Goal: Task Accomplishment & Management: Manage account settings

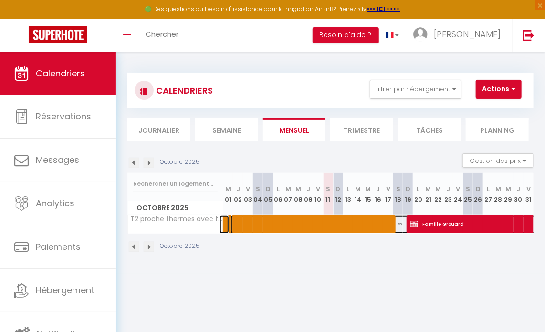
click at [308, 221] on span at bounding box center [417, 224] width 373 height 18
select select "OK"
select select "KO"
select select "0"
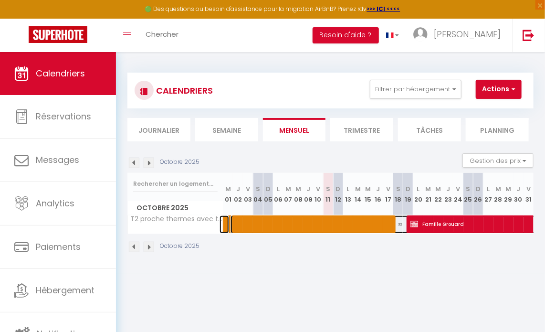
select select "1"
select select
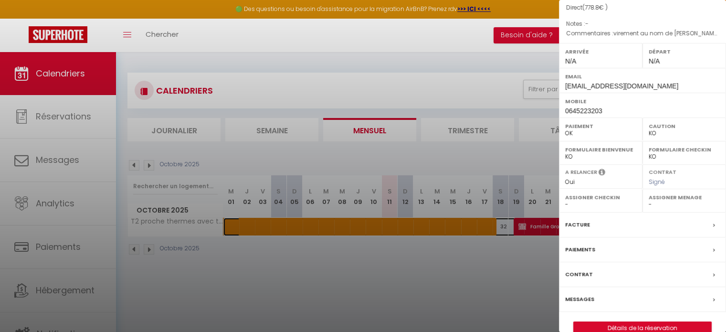
scroll to position [136, 0]
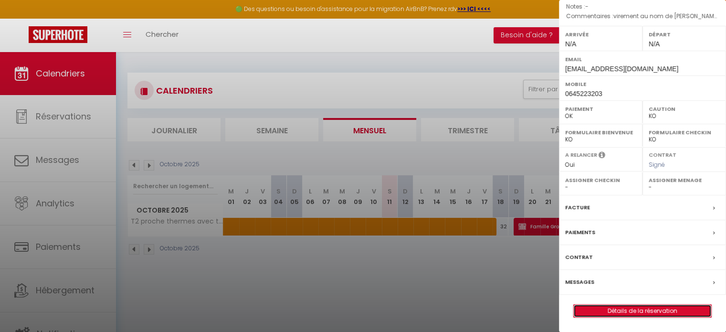
click at [545, 309] on link "Détails de la réservation" at bounding box center [643, 311] width 138 height 12
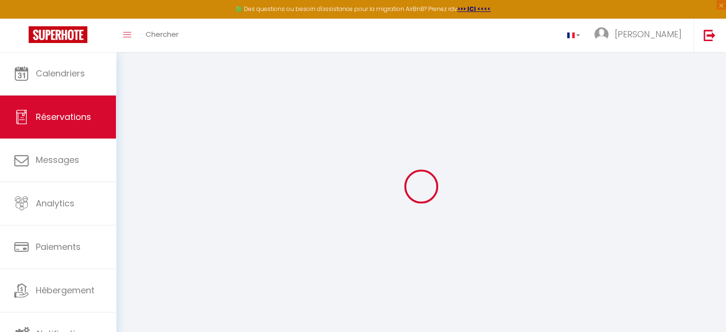
select select
checkbox input "true"
select select
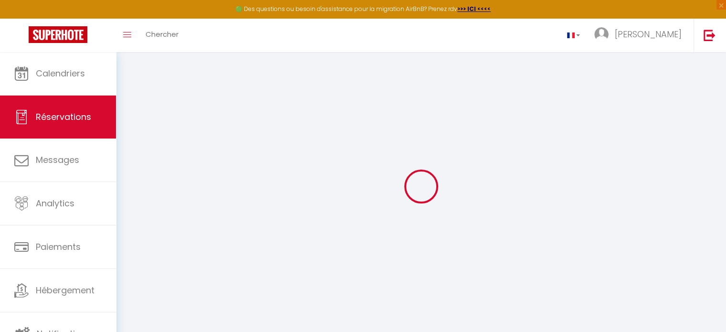
checkbox input "true"
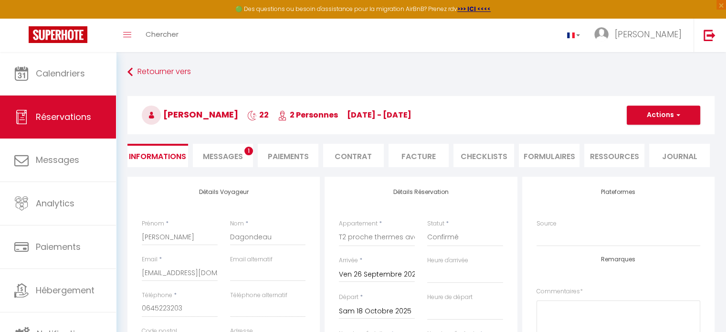
select select
checkbox input "true"
type textarea "virement au nom de [PERSON_NAME] versés sans linge de maison arrivée vers 16H"
type input "74.8"
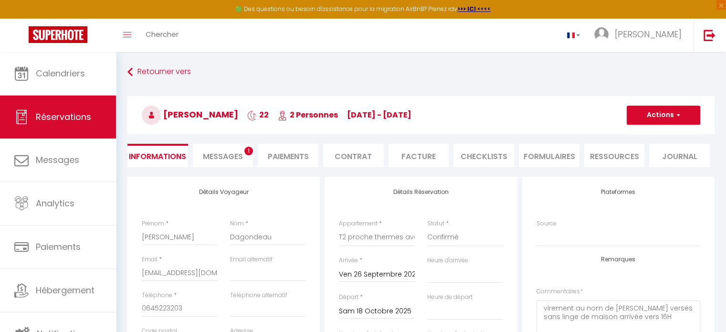
select select
checkbox input "true"
select select
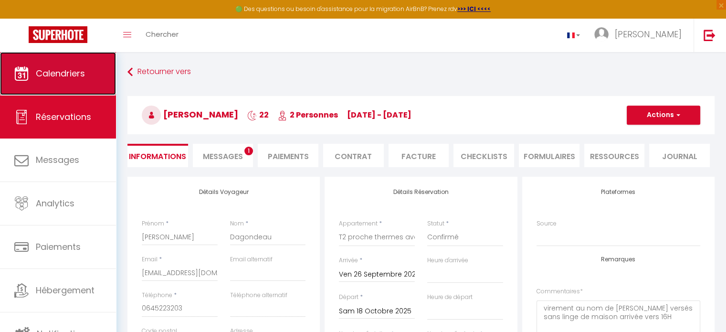
click at [59, 72] on span "Calendriers" at bounding box center [60, 73] width 49 height 12
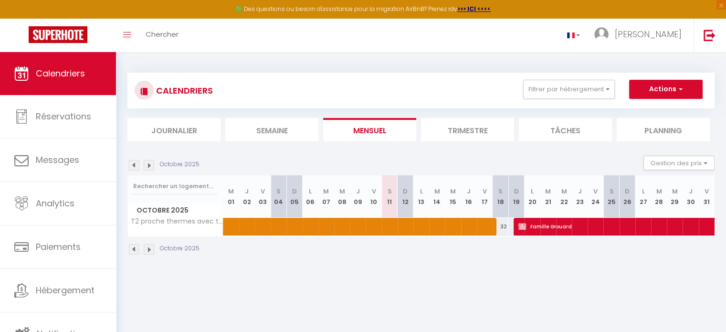
click at [148, 164] on img at bounding box center [149, 165] width 11 height 11
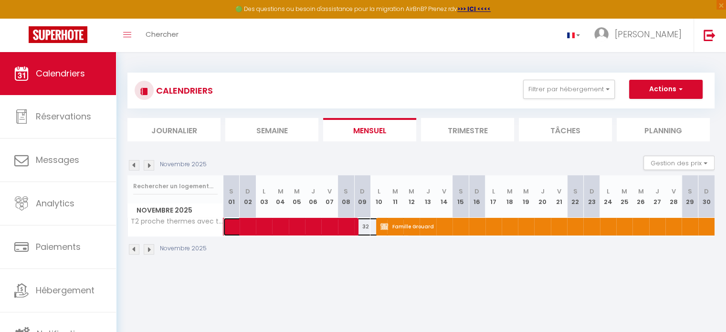
click at [307, 222] on span at bounding box center [322, 227] width 176 height 18
select select "OK"
select select "KO"
select select "0"
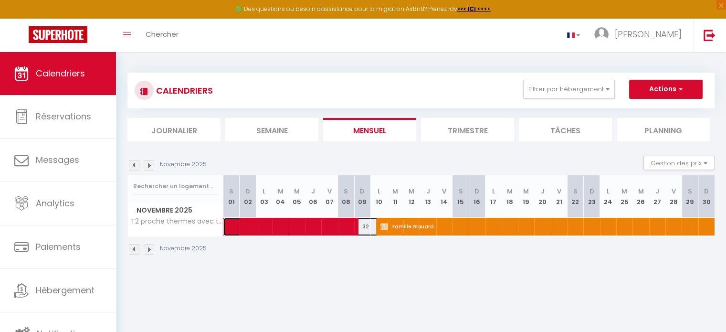
select select "1"
select select
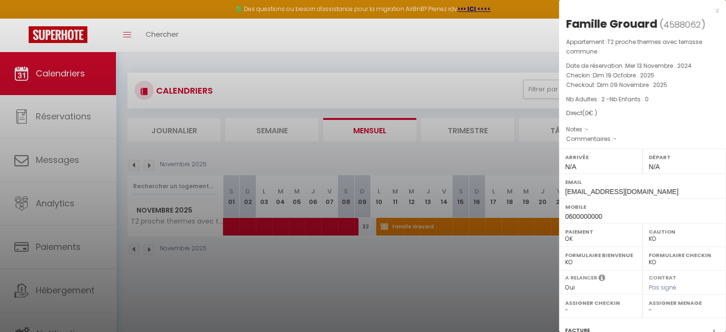
drag, startPoint x: 261, startPoint y: 252, endPoint x: 181, endPoint y: 257, distance: 80.4
click at [181, 257] on div at bounding box center [363, 166] width 726 height 332
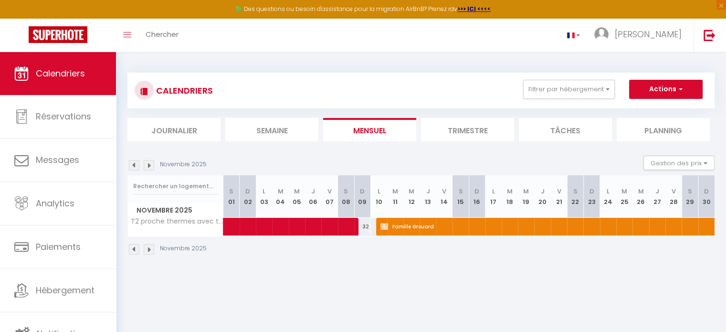
click at [152, 163] on img at bounding box center [149, 165] width 11 height 11
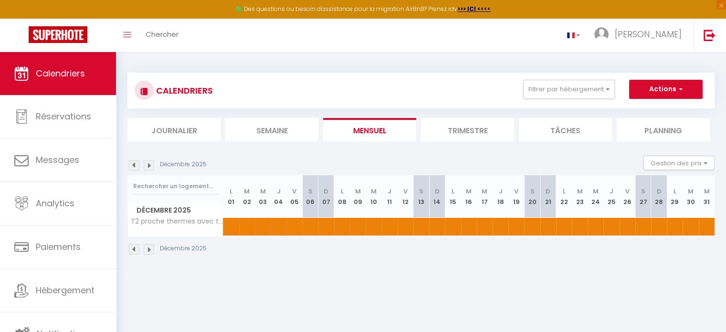
click at [130, 164] on img at bounding box center [134, 165] width 11 height 11
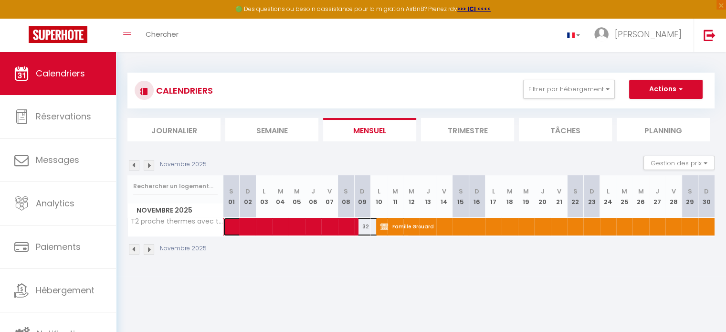
click at [319, 222] on span at bounding box center [322, 227] width 176 height 18
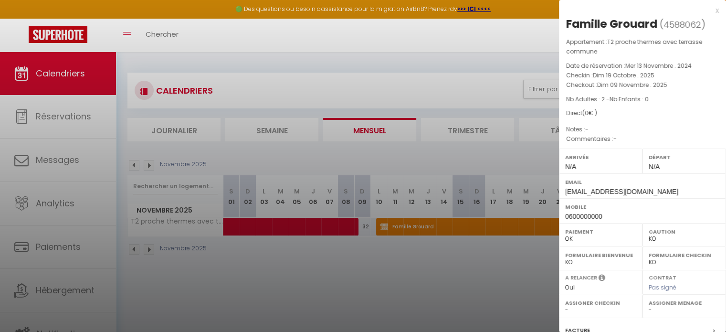
click at [133, 160] on div at bounding box center [363, 166] width 726 height 332
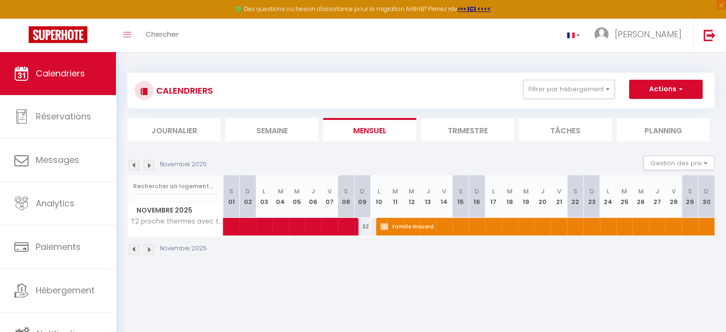
click at [133, 166] on img at bounding box center [134, 165] width 11 height 11
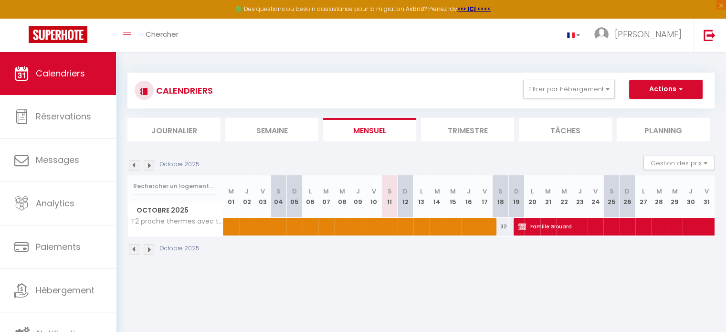
click at [150, 166] on img at bounding box center [149, 165] width 11 height 11
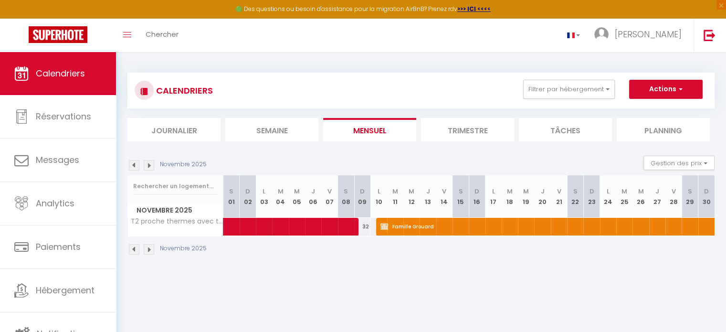
click at [150, 166] on img at bounding box center [149, 165] width 11 height 11
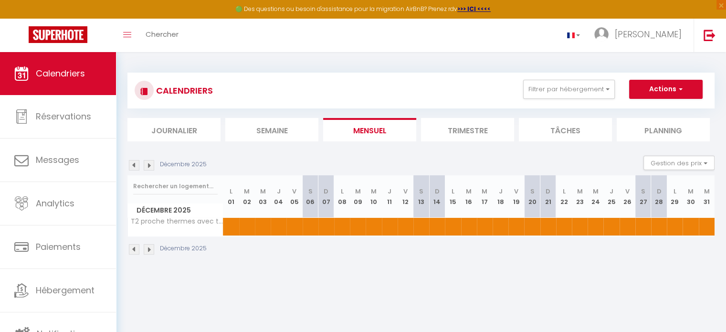
click at [150, 166] on img at bounding box center [149, 165] width 11 height 11
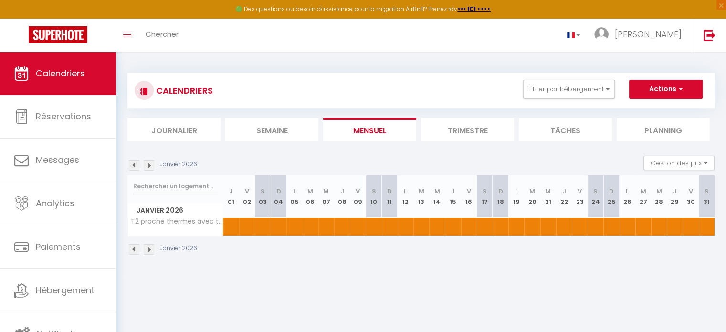
click at [150, 166] on img at bounding box center [149, 165] width 11 height 11
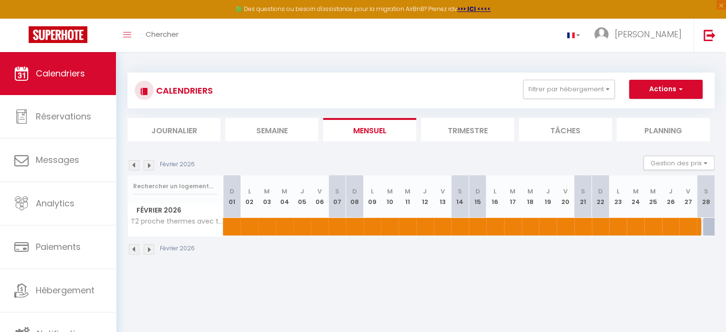
click at [150, 166] on img at bounding box center [149, 165] width 11 height 11
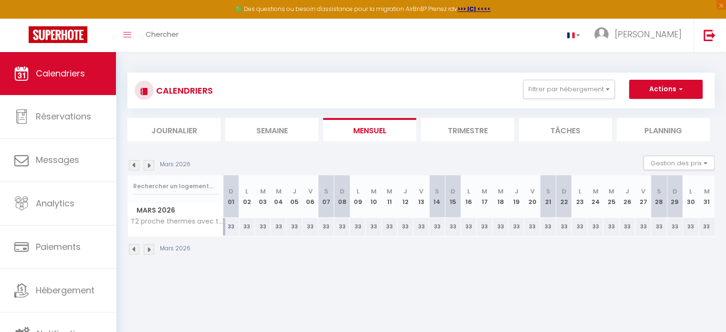
click at [150, 166] on img at bounding box center [149, 165] width 11 height 11
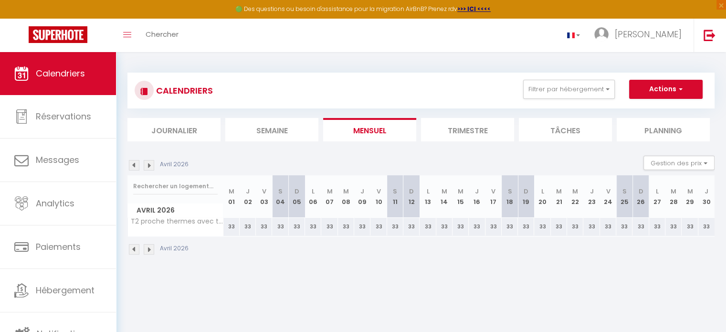
click at [150, 166] on img at bounding box center [149, 165] width 11 height 11
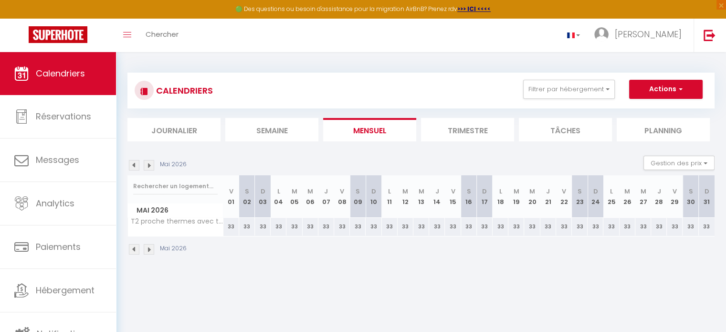
click at [150, 166] on img at bounding box center [149, 165] width 11 height 11
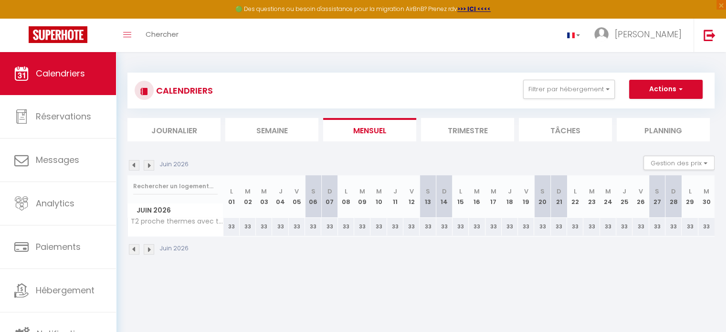
click at [150, 166] on img at bounding box center [149, 165] width 11 height 11
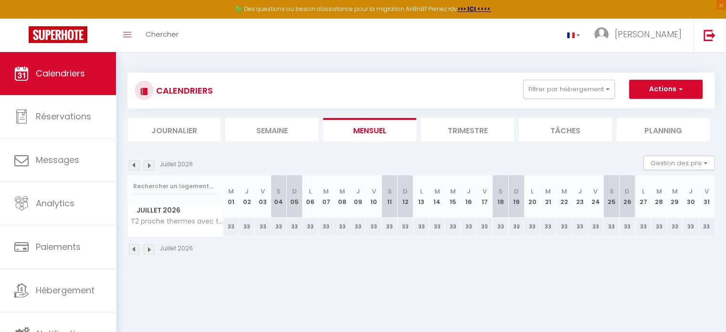
click at [150, 166] on img at bounding box center [149, 165] width 11 height 11
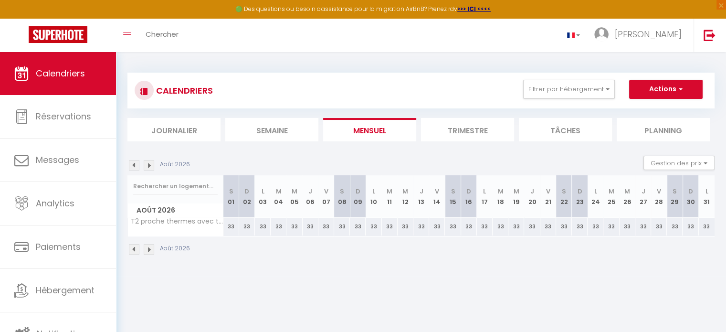
click at [150, 166] on img at bounding box center [149, 165] width 11 height 11
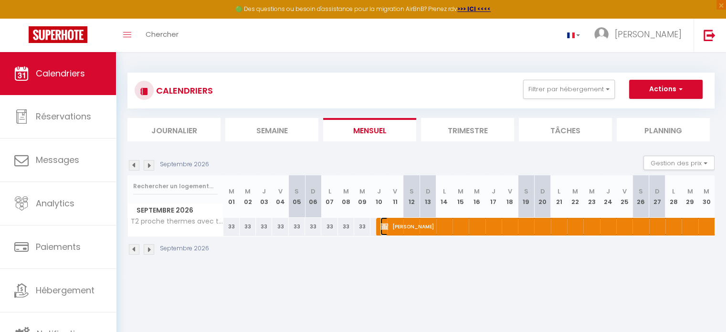
click at [459, 224] on span "[PERSON_NAME]" at bounding box center [633, 226] width 505 height 18
select select "KO"
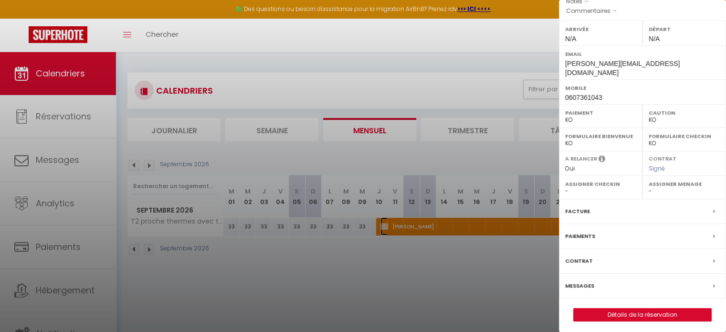
scroll to position [136, 0]
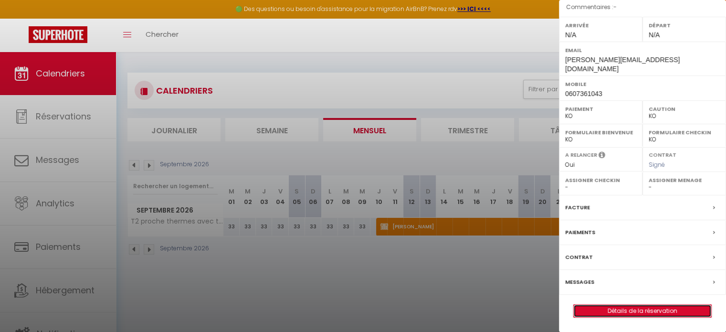
click at [545, 313] on link "Détails de la réservation" at bounding box center [643, 311] width 138 height 12
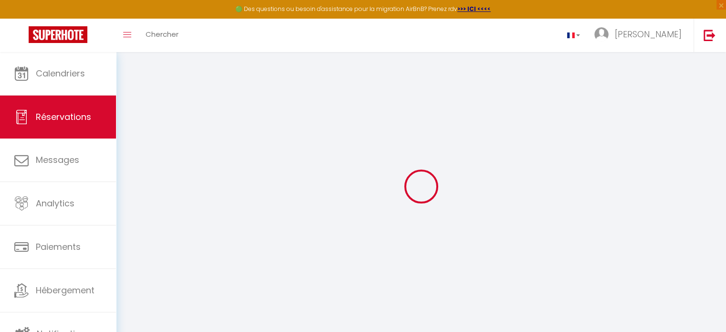
select select
checkbox input "true"
select select
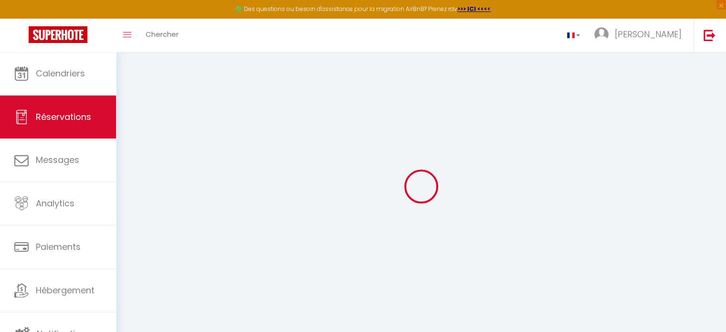
checkbox input "true"
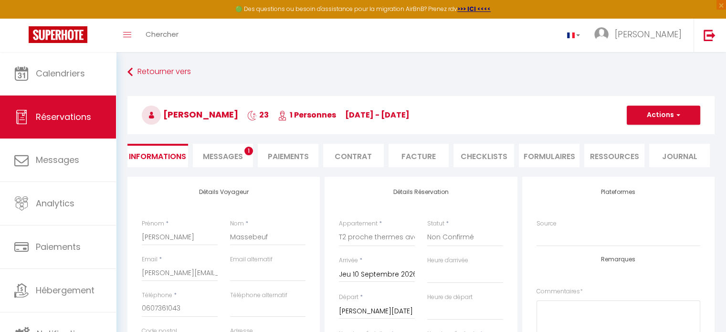
select select
checkbox input "true"
type input "39.1"
select select
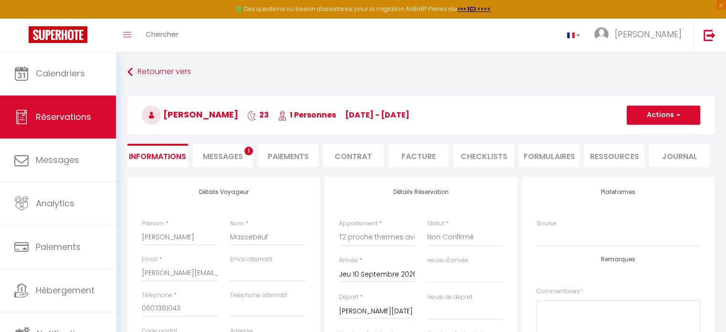
select select
checkbox input "true"
select select
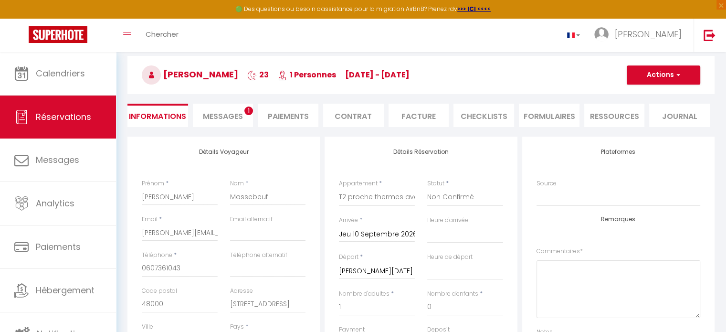
scroll to position [32, 0]
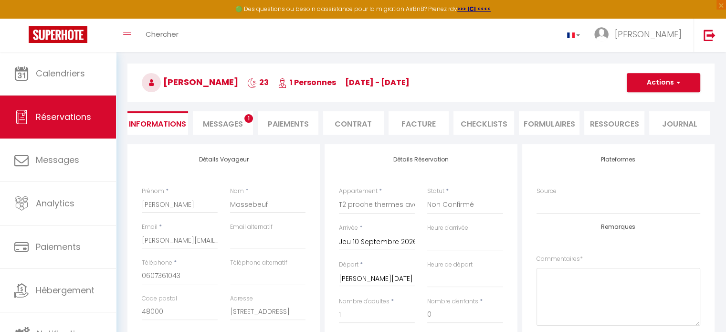
click at [217, 124] on span "Messages" at bounding box center [223, 123] width 40 height 11
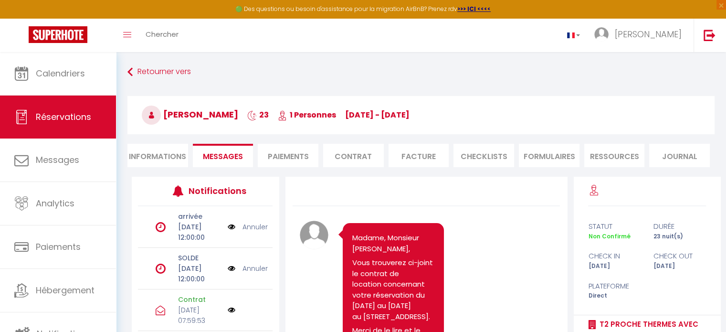
click at [155, 116] on icon at bounding box center [151, 115] width 19 height 19
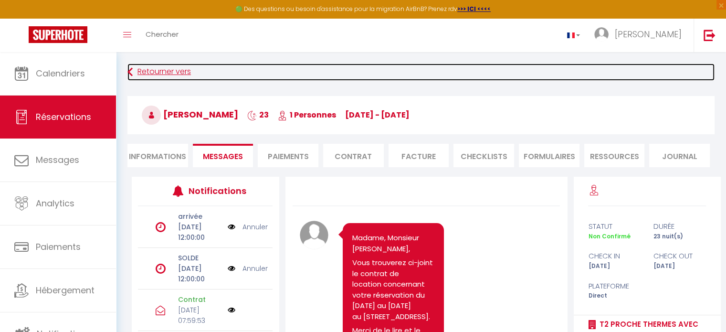
click at [132, 69] on icon at bounding box center [129, 72] width 5 height 17
select select
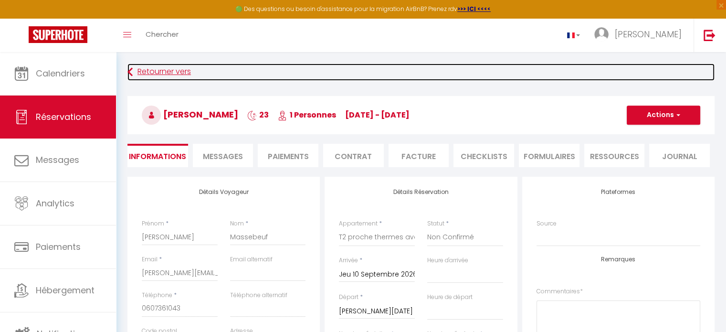
scroll to position [32, 0]
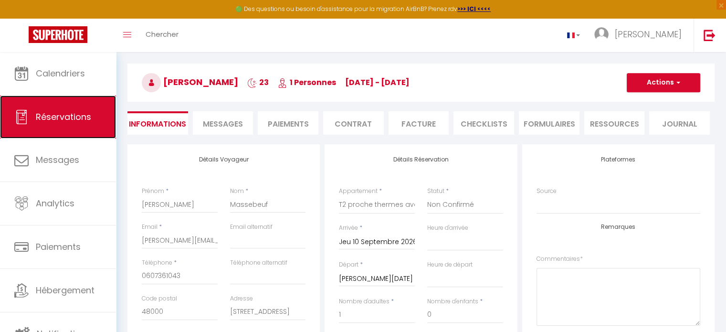
click at [67, 118] on span "Réservations" at bounding box center [63, 117] width 55 height 12
select select "not_cancelled"
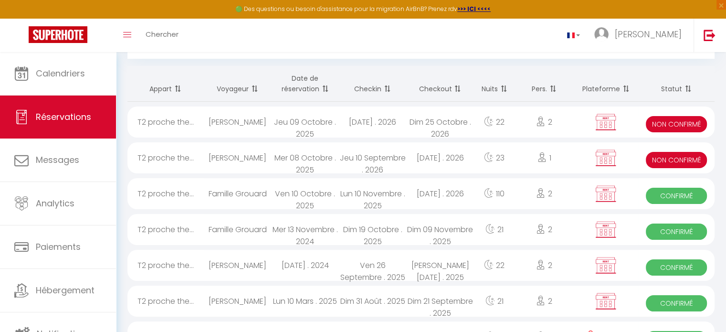
scroll to position [32, 0]
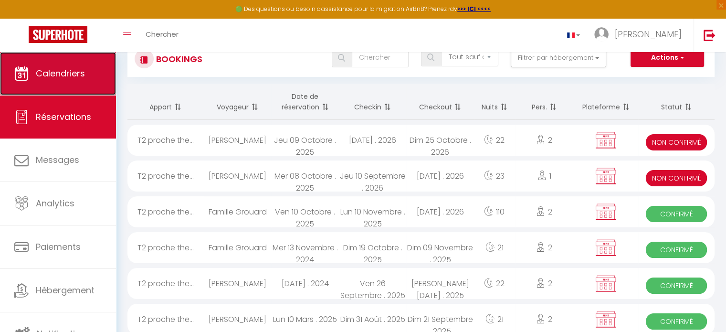
click at [47, 72] on span "Calendriers" at bounding box center [60, 73] width 49 height 12
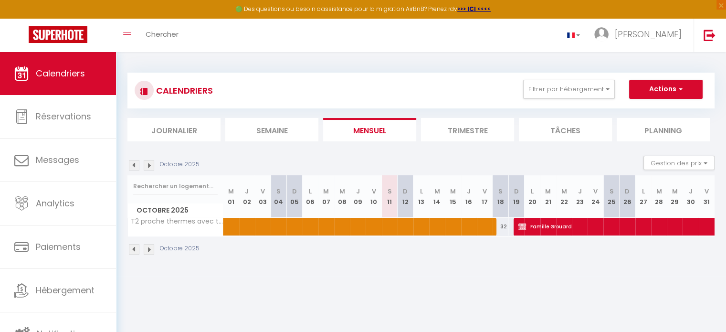
click at [152, 165] on img at bounding box center [149, 165] width 11 height 11
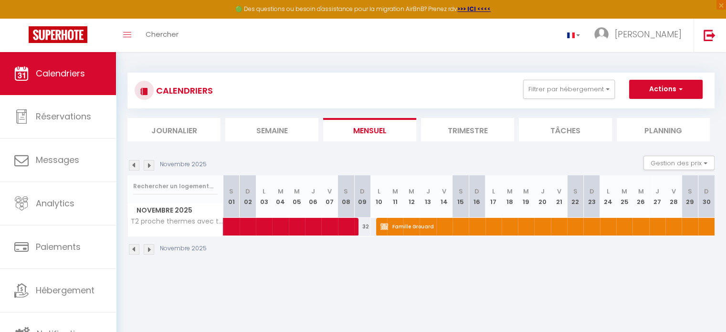
click at [152, 165] on img at bounding box center [149, 165] width 11 height 11
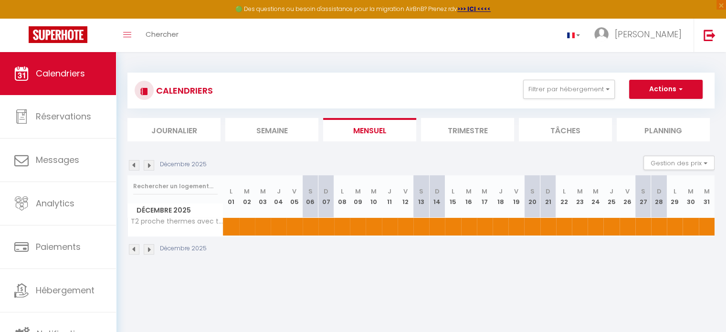
click at [152, 165] on img at bounding box center [149, 165] width 11 height 11
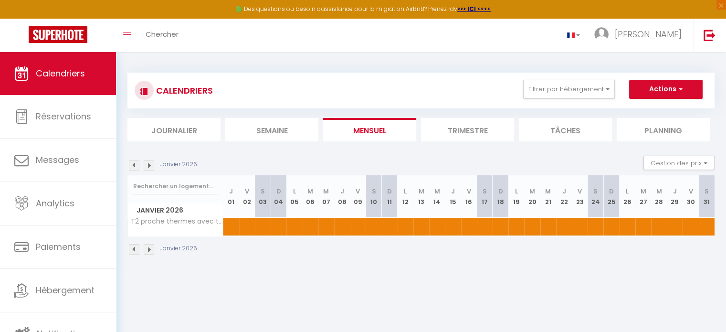
click at [152, 165] on img at bounding box center [149, 165] width 11 height 11
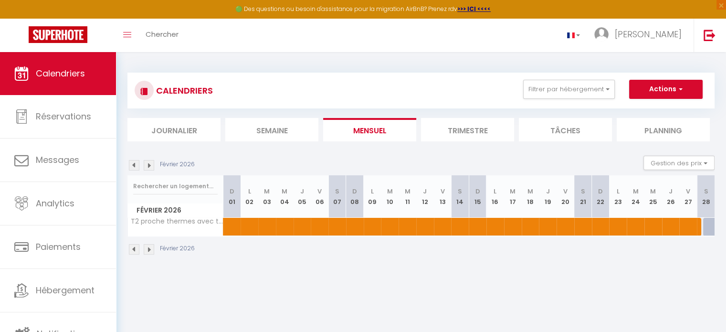
click at [152, 165] on img at bounding box center [149, 165] width 11 height 11
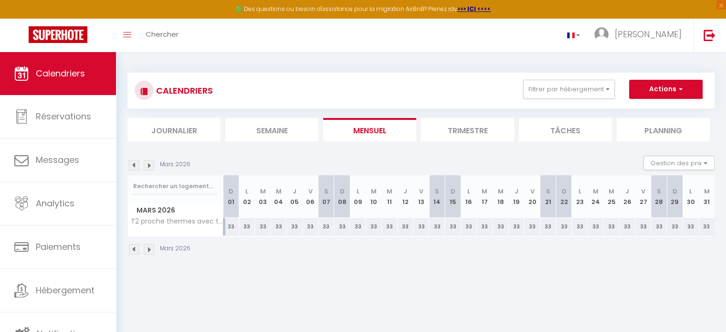
click at [152, 165] on img at bounding box center [149, 165] width 11 height 11
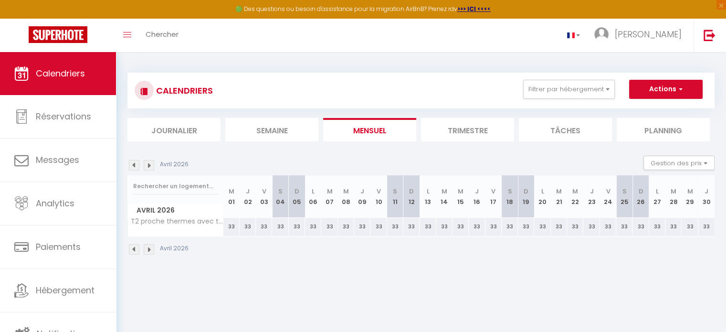
click at [152, 165] on img at bounding box center [149, 165] width 11 height 11
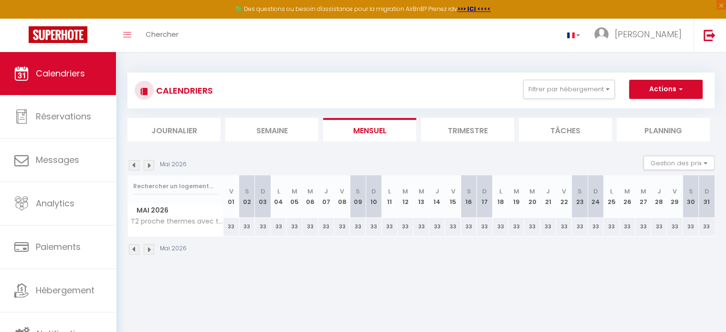
click at [152, 165] on img at bounding box center [149, 165] width 11 height 11
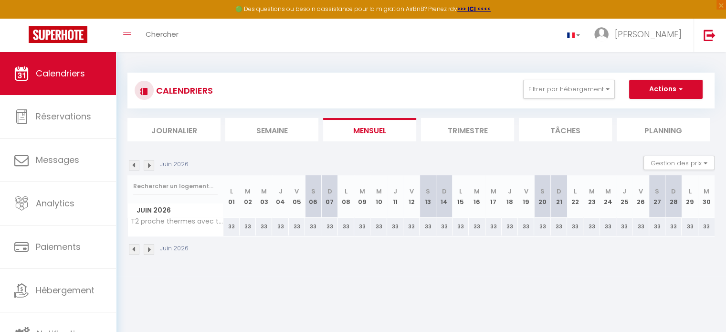
click at [152, 165] on img at bounding box center [149, 165] width 11 height 11
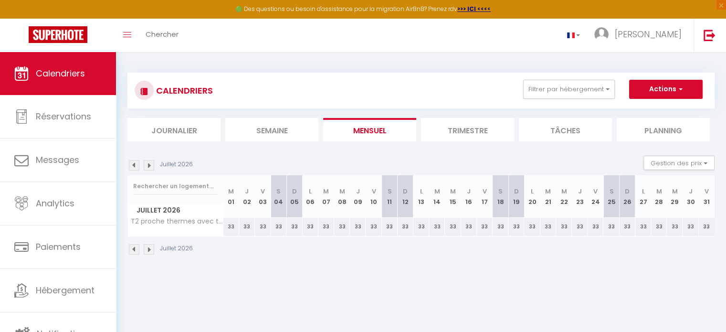
click at [152, 165] on img at bounding box center [149, 165] width 11 height 11
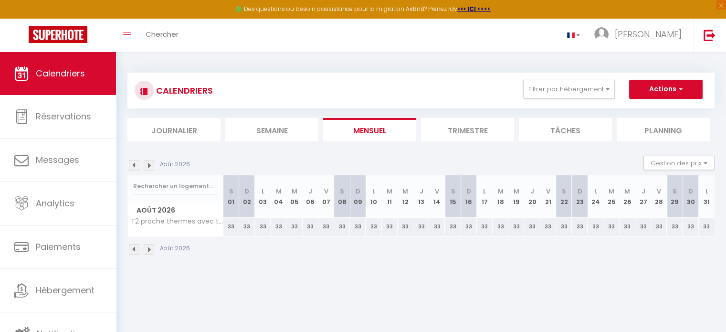
click at [152, 165] on img at bounding box center [149, 165] width 11 height 11
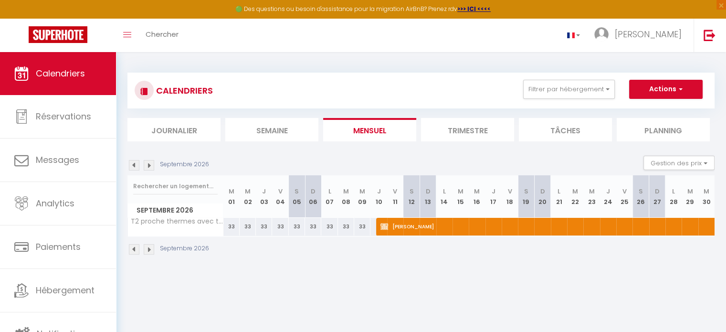
click at [152, 165] on img at bounding box center [149, 165] width 11 height 11
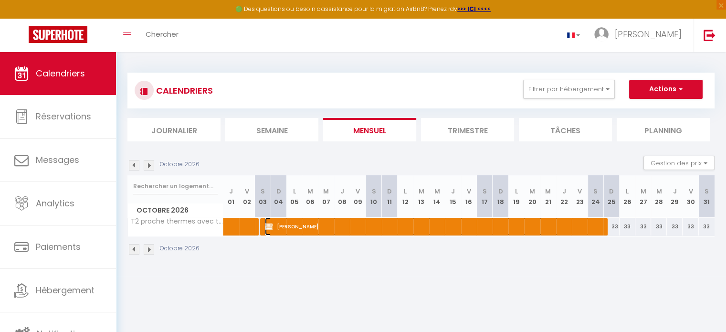
click at [372, 226] on span "[PERSON_NAME]" at bounding box center [433, 226] width 336 height 18
select select "KO"
select select "0"
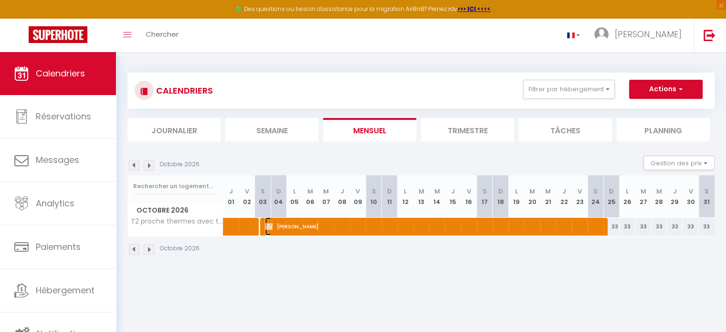
select select "1"
select select
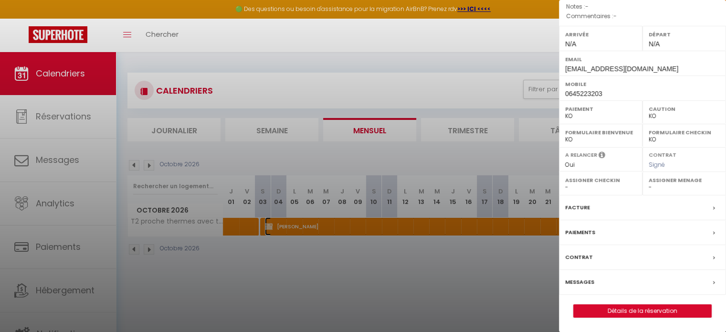
scroll to position [136, 0]
click at [545, 310] on link "Détails de la réservation" at bounding box center [643, 311] width 138 height 12
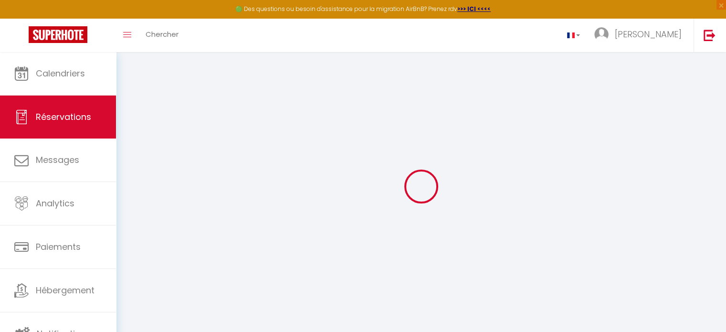
select select
checkbox input "true"
select select
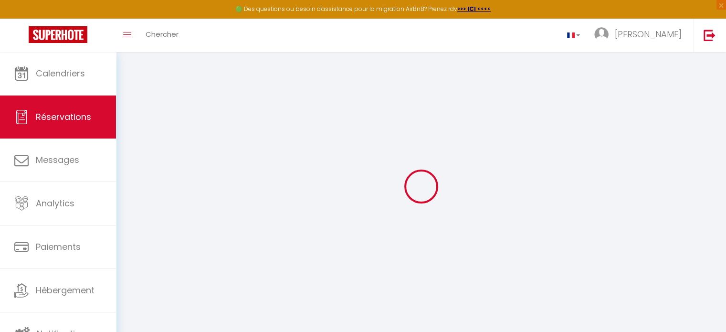
checkbox input "true"
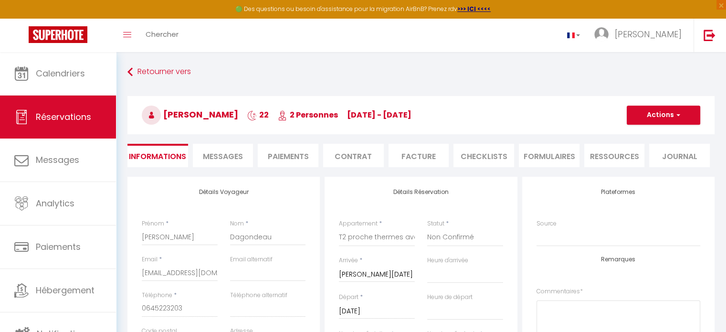
select select
checkbox input "true"
type input "74.8"
select select
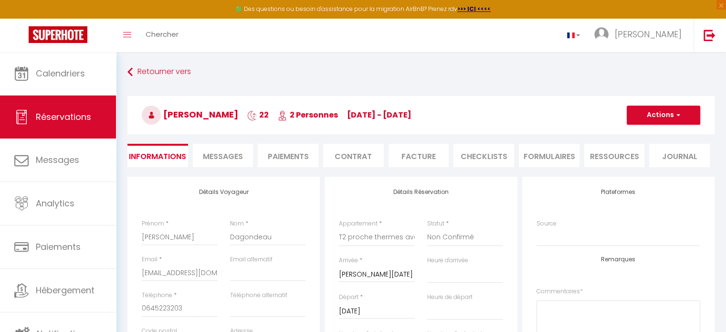
select select
checkbox input "true"
select select
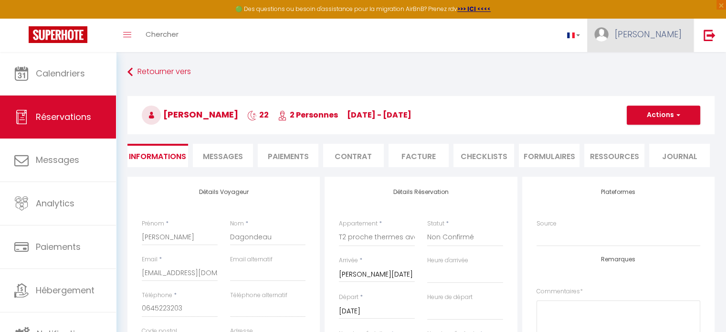
click at [545, 31] on link "[PERSON_NAME]" at bounding box center [640, 35] width 106 height 33
click at [545, 67] on link "Paramètres" at bounding box center [655, 66] width 71 height 16
select select "fr"
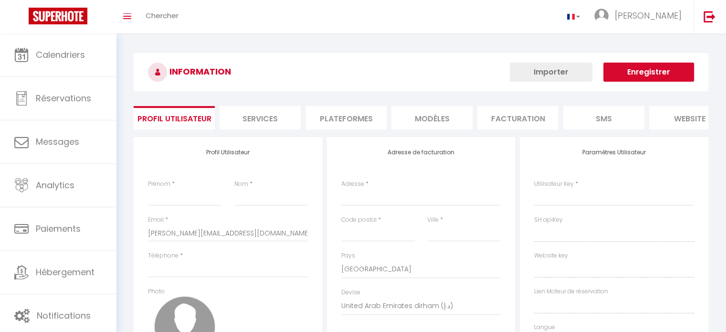
type input "[PERSON_NAME]"
type input "Grouard"
select select
select select "28"
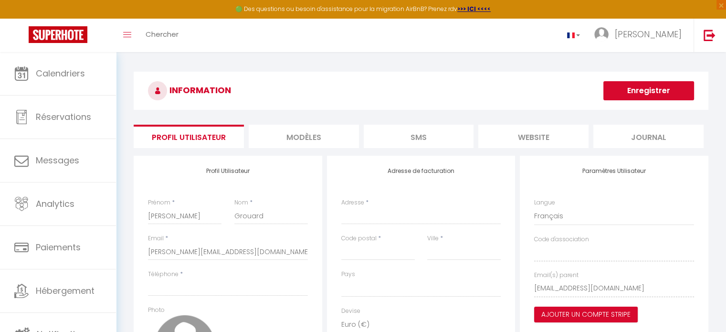
select select
click at [545, 34] on img at bounding box center [710, 35] width 12 height 12
